Goal: Task Accomplishment & Management: Complete application form

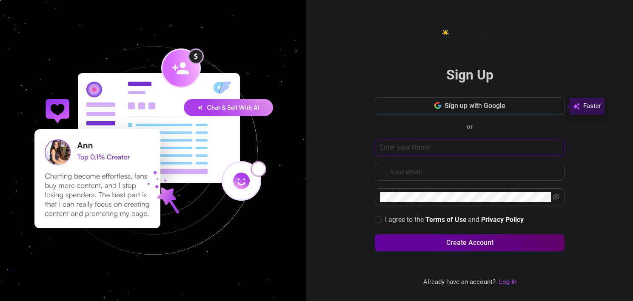
click at [391, 145] on input "text" at bounding box center [470, 147] width 190 height 17
type input "[PERSON_NAME][EMAIL_ADDRESS][DOMAIN_NAME]"
click at [381, 171] on img at bounding box center [384, 172] width 9 height 9
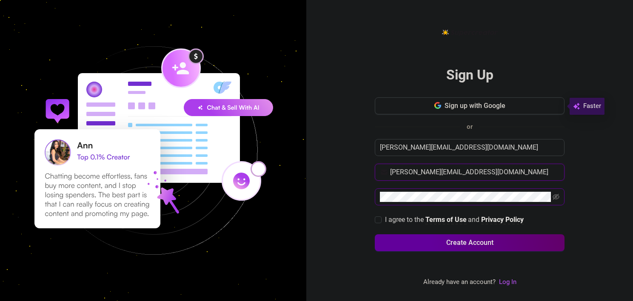
type input "[PERSON_NAME][EMAIL_ADDRESS][DOMAIN_NAME]"
click at [555, 194] on icon "eye-invisible" at bounding box center [556, 197] width 7 height 7
click at [378, 218] on input "I agree to the Terms of Use and Privacy Policy" at bounding box center [378, 220] width 6 height 6
checkbox input "true"
click at [426, 241] on button "Create Account" at bounding box center [470, 242] width 190 height 17
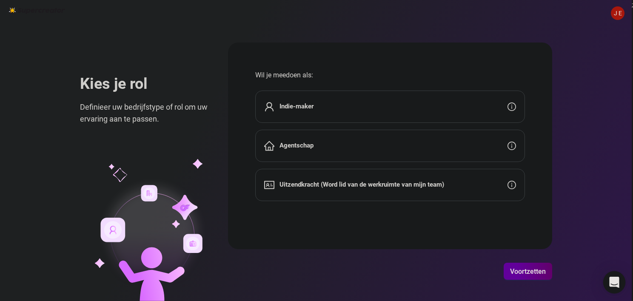
click at [615, 283] on icon "Intercom Messenger openen" at bounding box center [614, 282] width 10 height 11
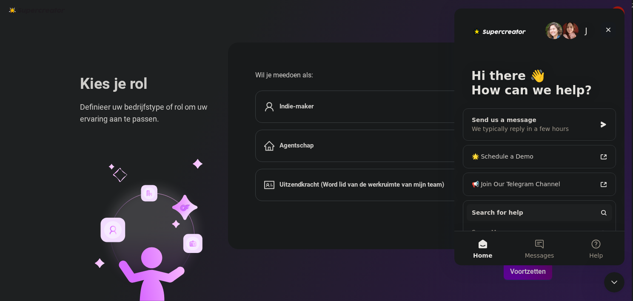
click at [609, 30] on icon "Close" at bounding box center [608, 30] width 5 height 5
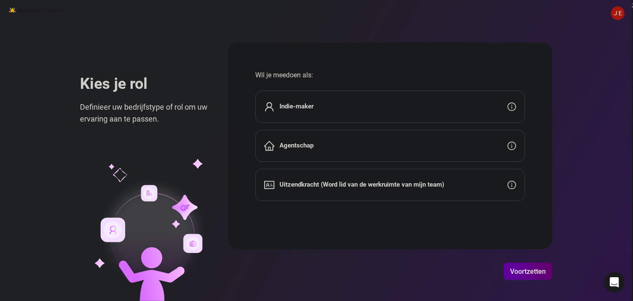
click at [621, 18] on span "J E" at bounding box center [618, 13] width 14 height 14
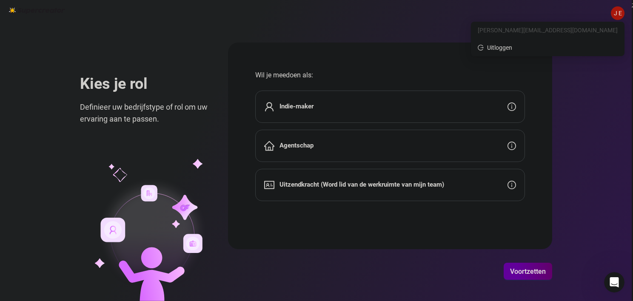
click at [99, 41] on div "J E [PERSON_NAME] je rol Definieer uw bedrijfstype of rol om uw ervaring aan te…" at bounding box center [316, 150] width 632 height 301
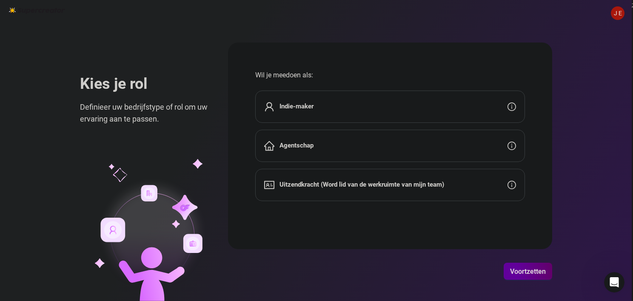
click at [517, 107] on div "Indie-maker" at bounding box center [390, 107] width 270 height 32
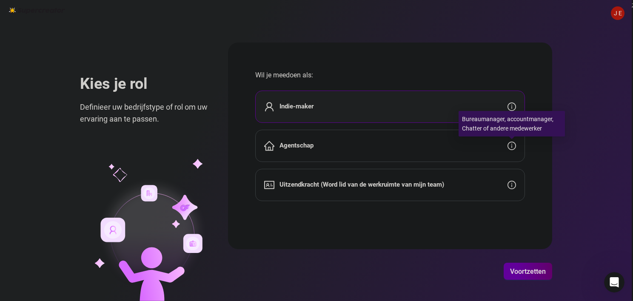
click at [514, 148] on icon "info-cirkel" at bounding box center [512, 146] width 9 height 9
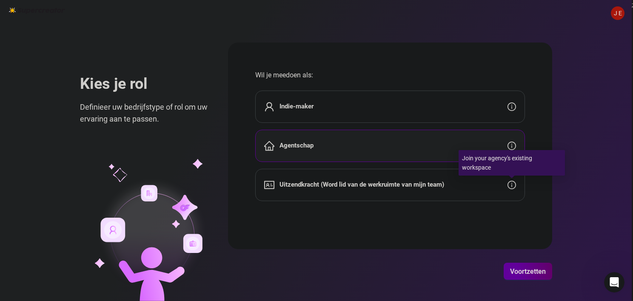
click at [513, 183] on icon "info-cirkel" at bounding box center [512, 185] width 9 height 9
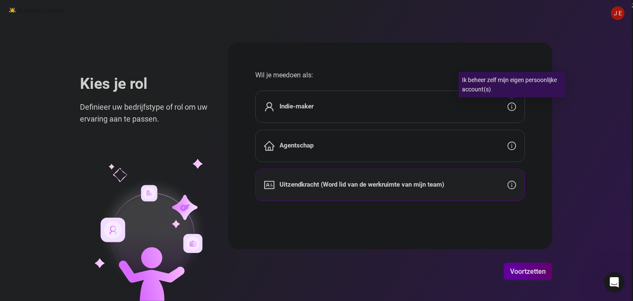
click at [512, 108] on icon "info-cirkel" at bounding box center [511, 107] width 1 height 4
click at [506, 90] on div "Ik beheer zelf mijn eigen persoonlijke account(s)" at bounding box center [512, 85] width 106 height 26
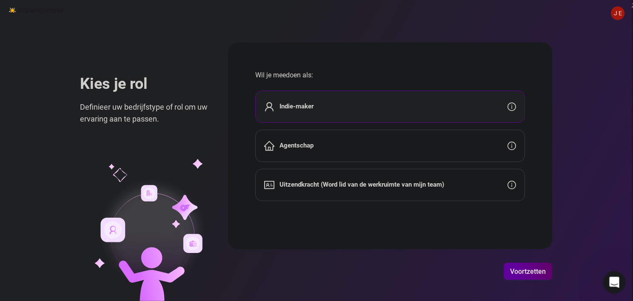
click at [612, 283] on icon "Open Intercom Messenger" at bounding box center [613, 282] width 14 height 14
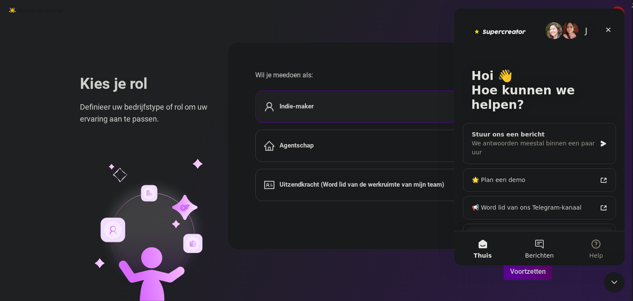
click at [535, 247] on button "Berichten" at bounding box center [539, 249] width 57 height 34
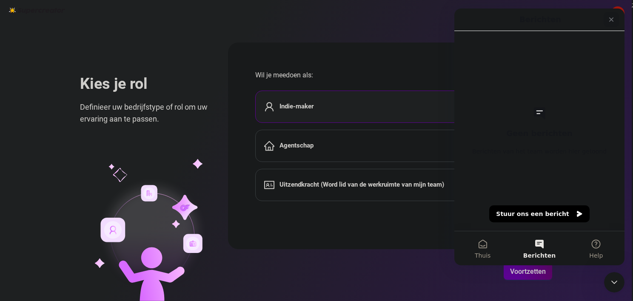
click at [612, 26] on div "Sluiten" at bounding box center [611, 19] width 15 height 15
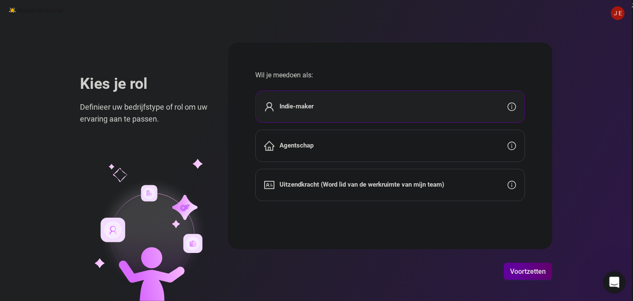
click at [612, 281] on icon "Open Intercom Messenger" at bounding box center [613, 282] width 14 height 14
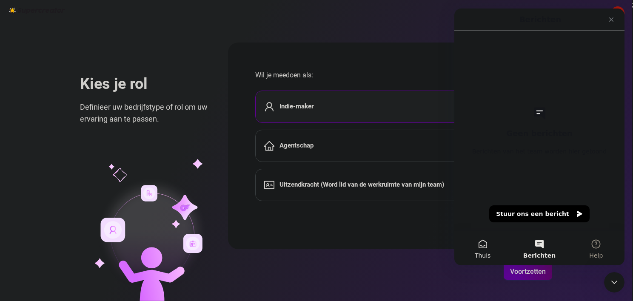
click at [480, 247] on button "Thuis" at bounding box center [483, 249] width 57 height 34
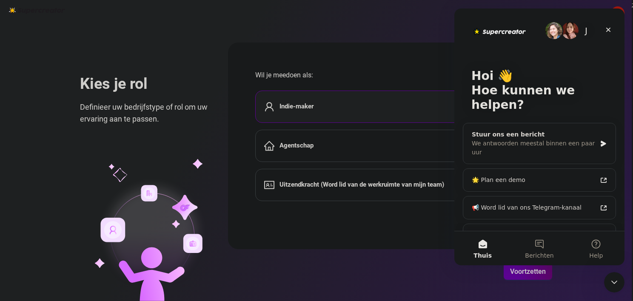
click at [510, 228] on button "Hulp zoeken" at bounding box center [540, 236] width 146 height 17
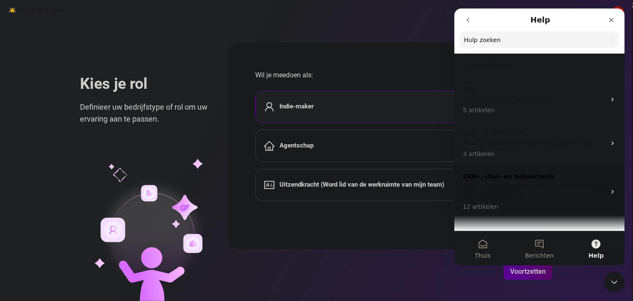
click at [495, 183] on div "CRM-, chat- en beheertools Meer informatie over het Supercreator-platform en de…" at bounding box center [534, 191] width 143 height 39
click at [606, 175] on div "Chatten Copiloot Verkoop meer, chat minder met chattools 10 artikelen" at bounding box center [540, 177] width 170 height 44
click at [603, 131] on div "Bericht Copiloot" at bounding box center [540, 131] width 170 height 19
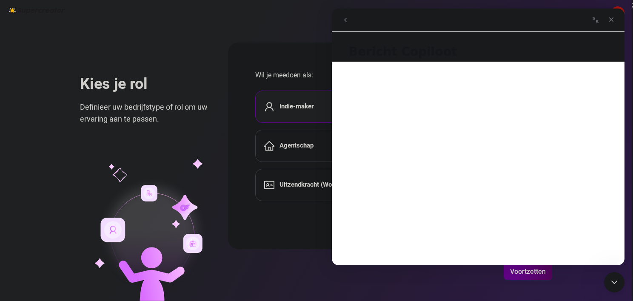
click at [544, 274] on span "Voortzetten" at bounding box center [528, 272] width 36 height 8
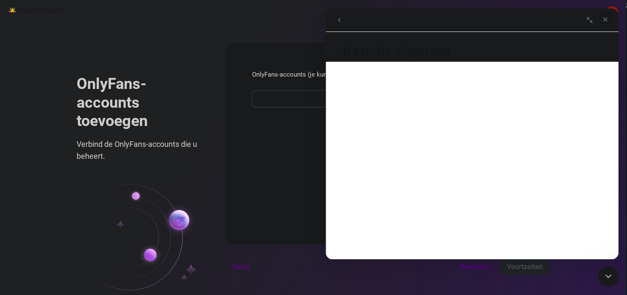
click at [608, 19] on icon "Sluiten" at bounding box center [605, 19] width 7 height 7
